Goal: Task Accomplishment & Management: Manage account settings

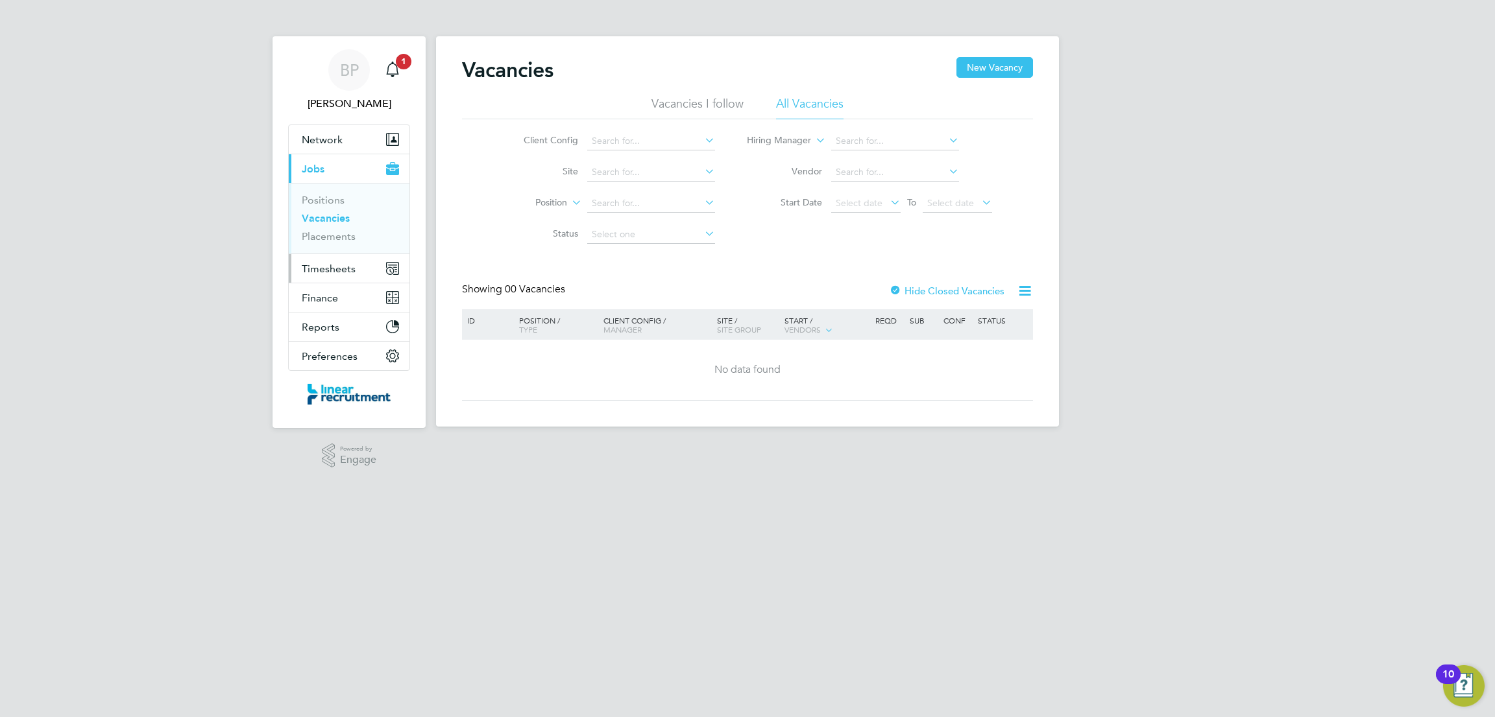
click at [337, 276] on button "Timesheets" at bounding box center [349, 268] width 121 height 29
click at [345, 231] on link "Timesheets" at bounding box center [329, 229] width 54 height 12
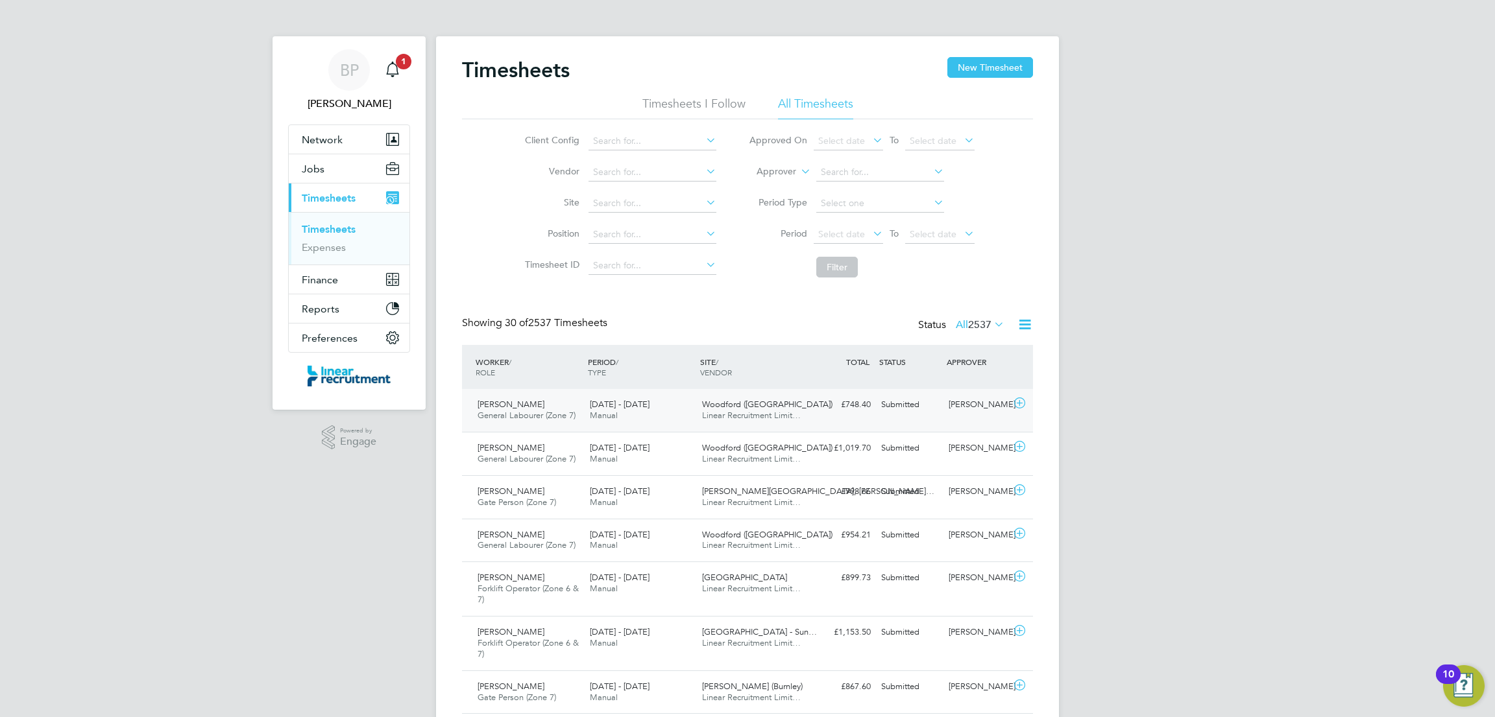
click at [766, 413] on span "Linear Recruitment Limit…" at bounding box center [751, 415] width 99 height 11
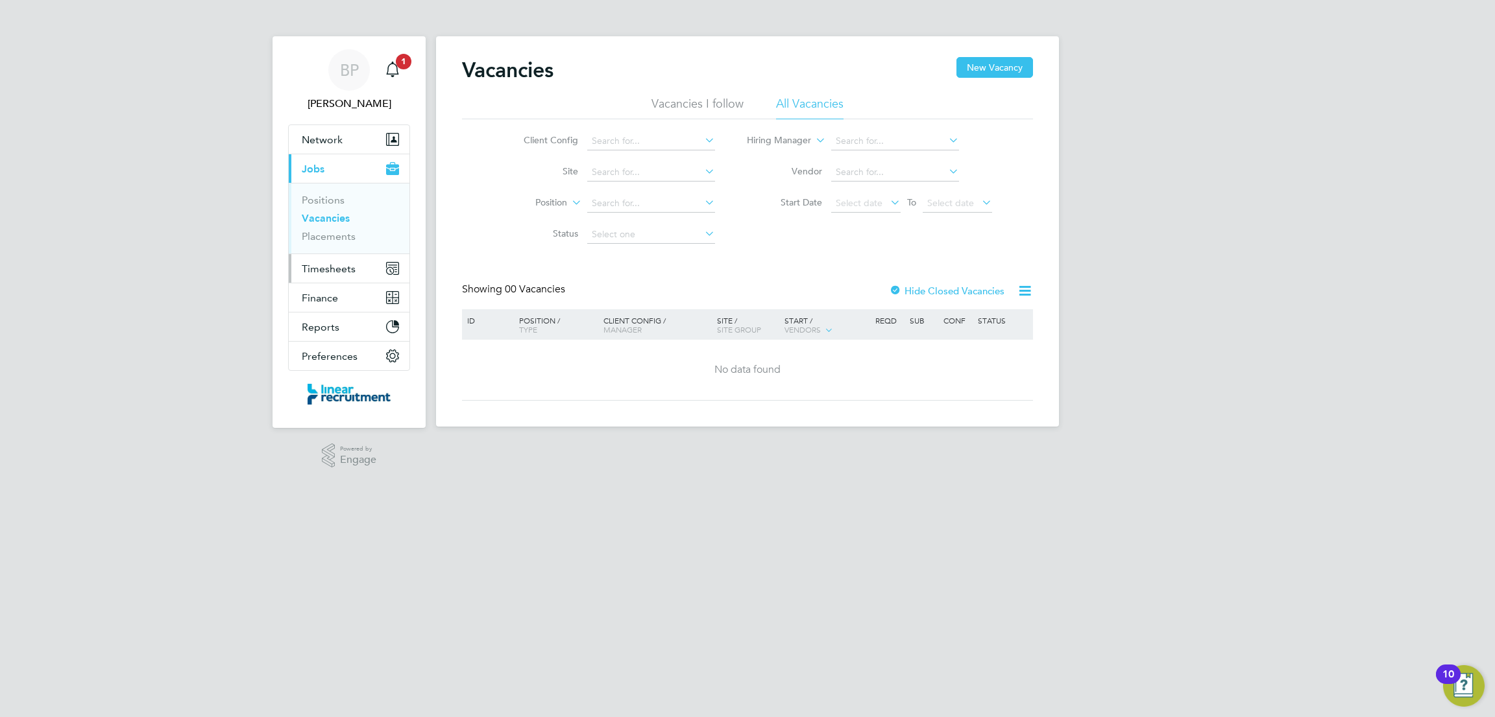
click at [336, 268] on span "Timesheets" at bounding box center [329, 269] width 54 height 12
click at [334, 234] on link "Timesheets" at bounding box center [329, 229] width 54 height 12
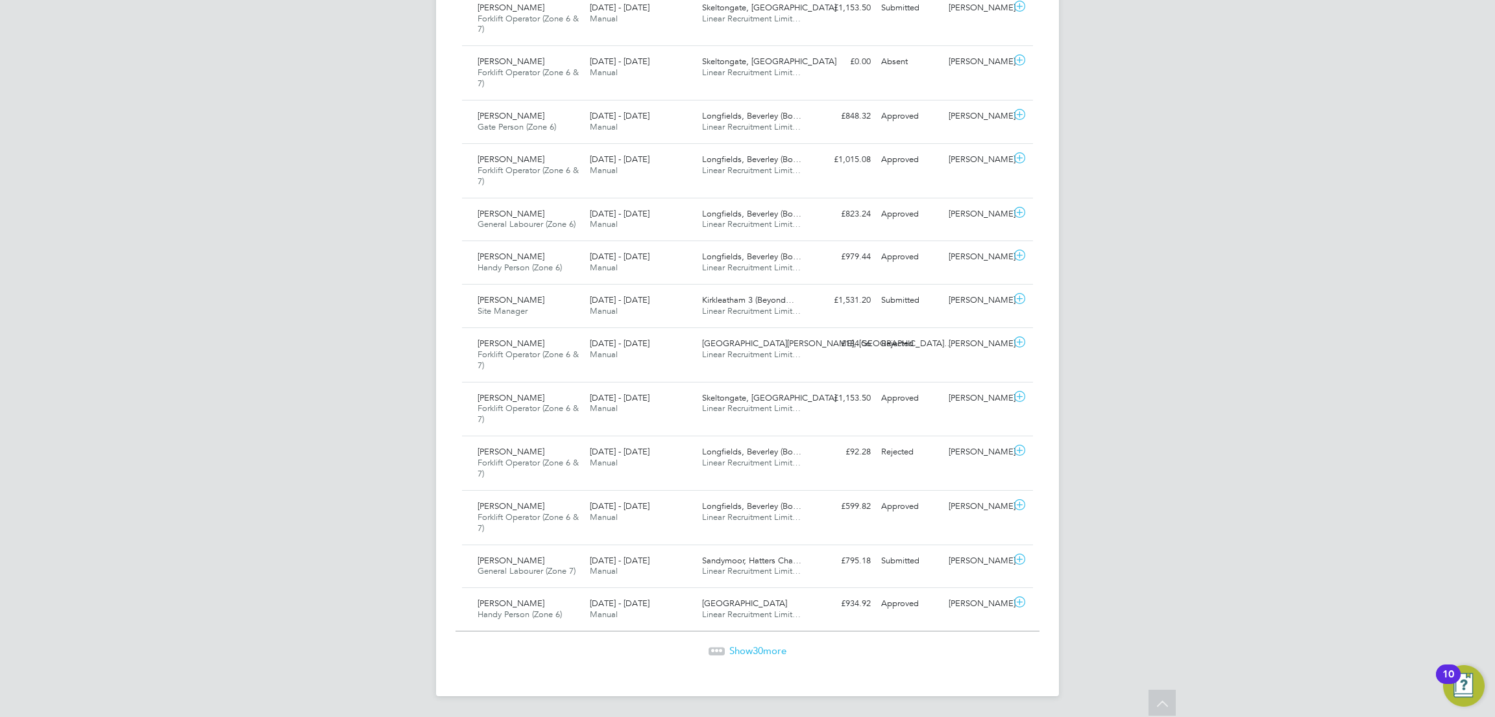
click at [740, 649] on span "Show 30 more" at bounding box center [757, 651] width 57 height 12
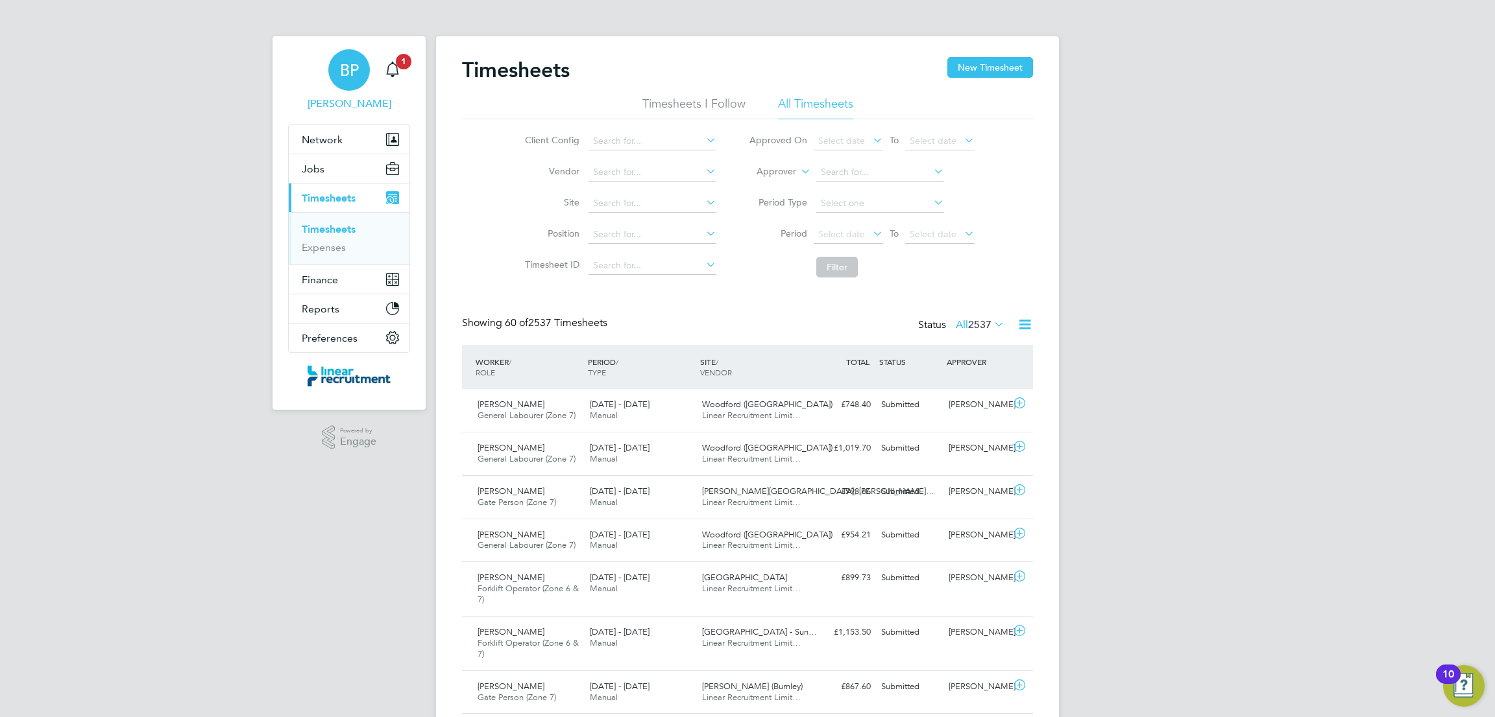
click at [352, 66] on span "BP" at bounding box center [349, 70] width 19 height 17
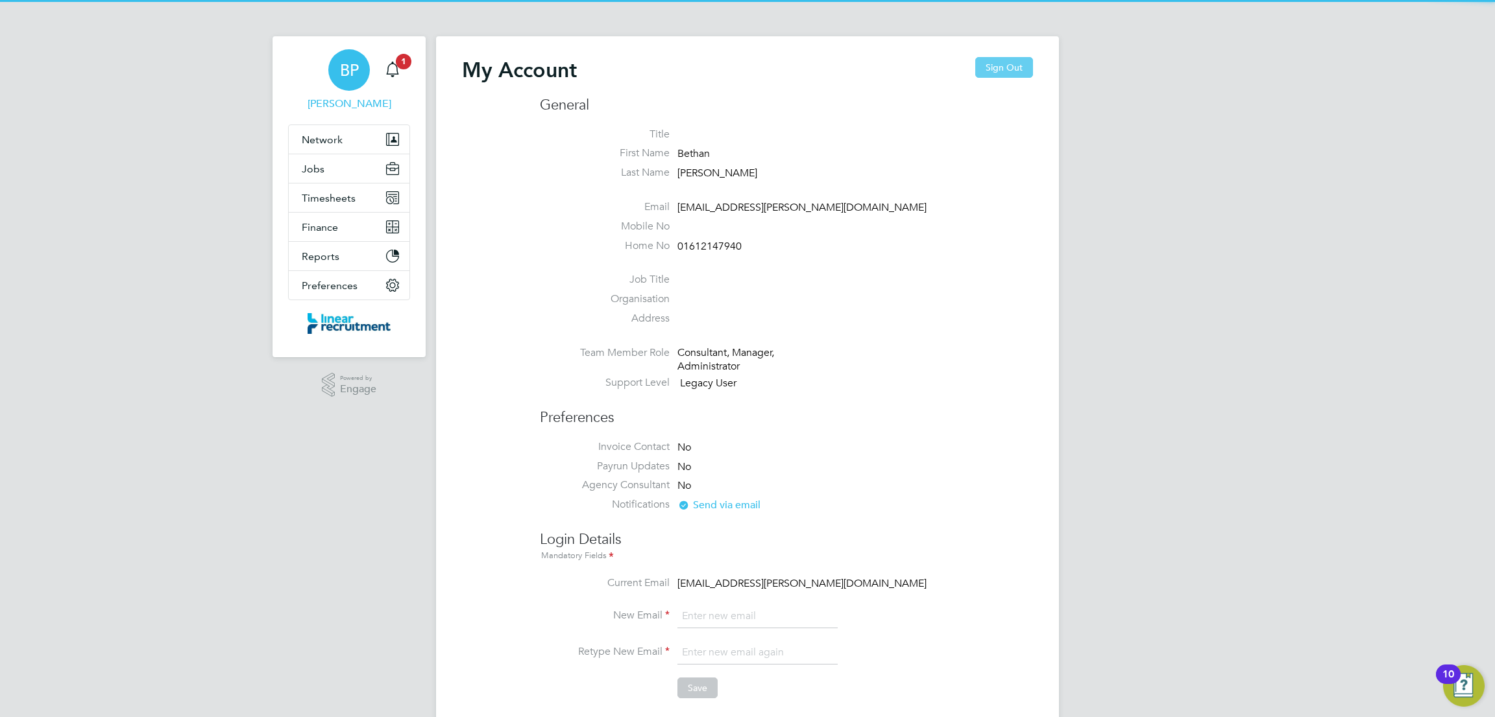
click at [1001, 62] on button "Sign Out" at bounding box center [1004, 67] width 58 height 21
